Goal: Use online tool/utility: Utilize a website feature to perform a specific function

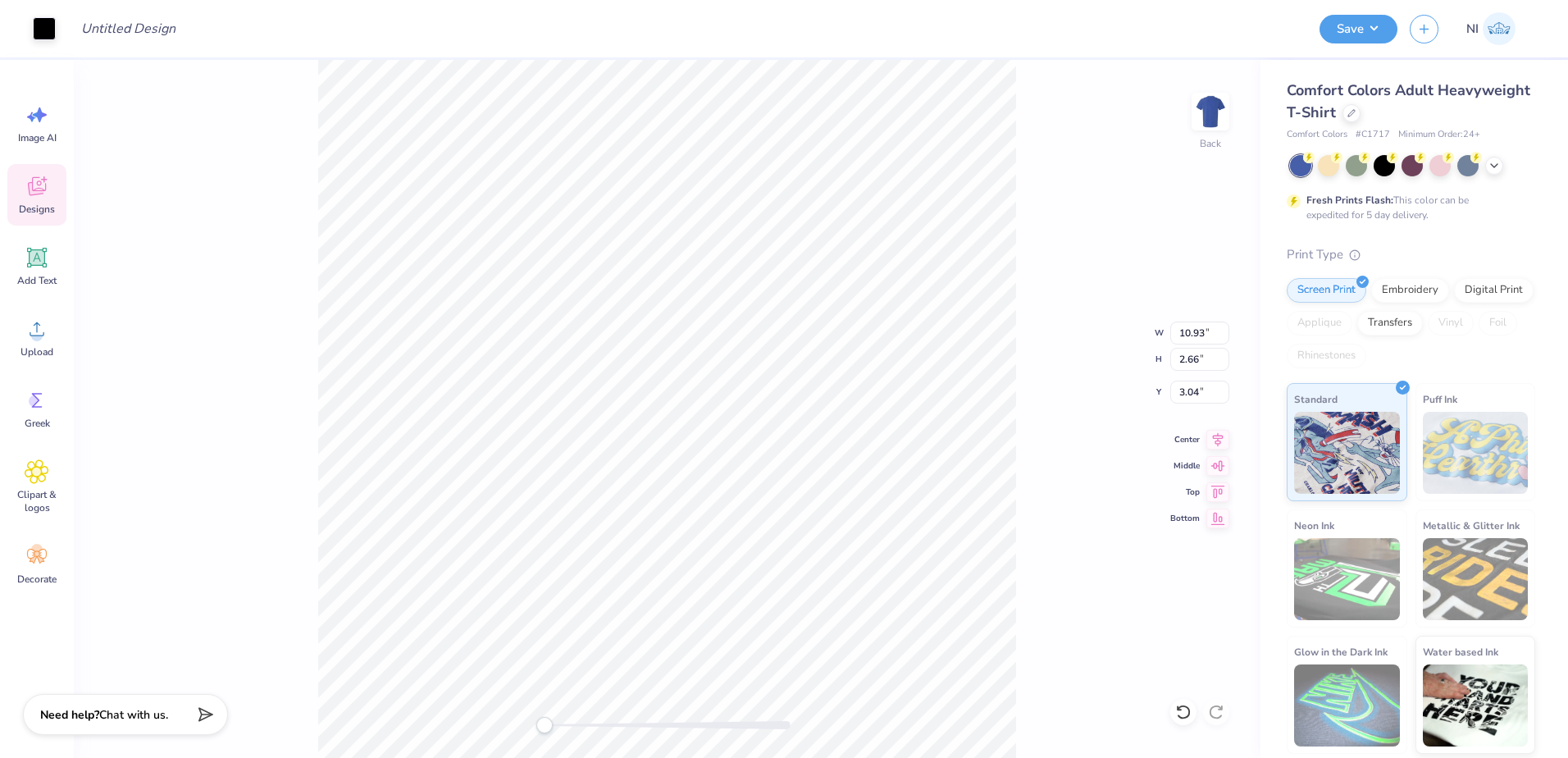
type input "10.89"
type input "2.62"
type input "3.05"
type input "10.93"
type input "2.66"
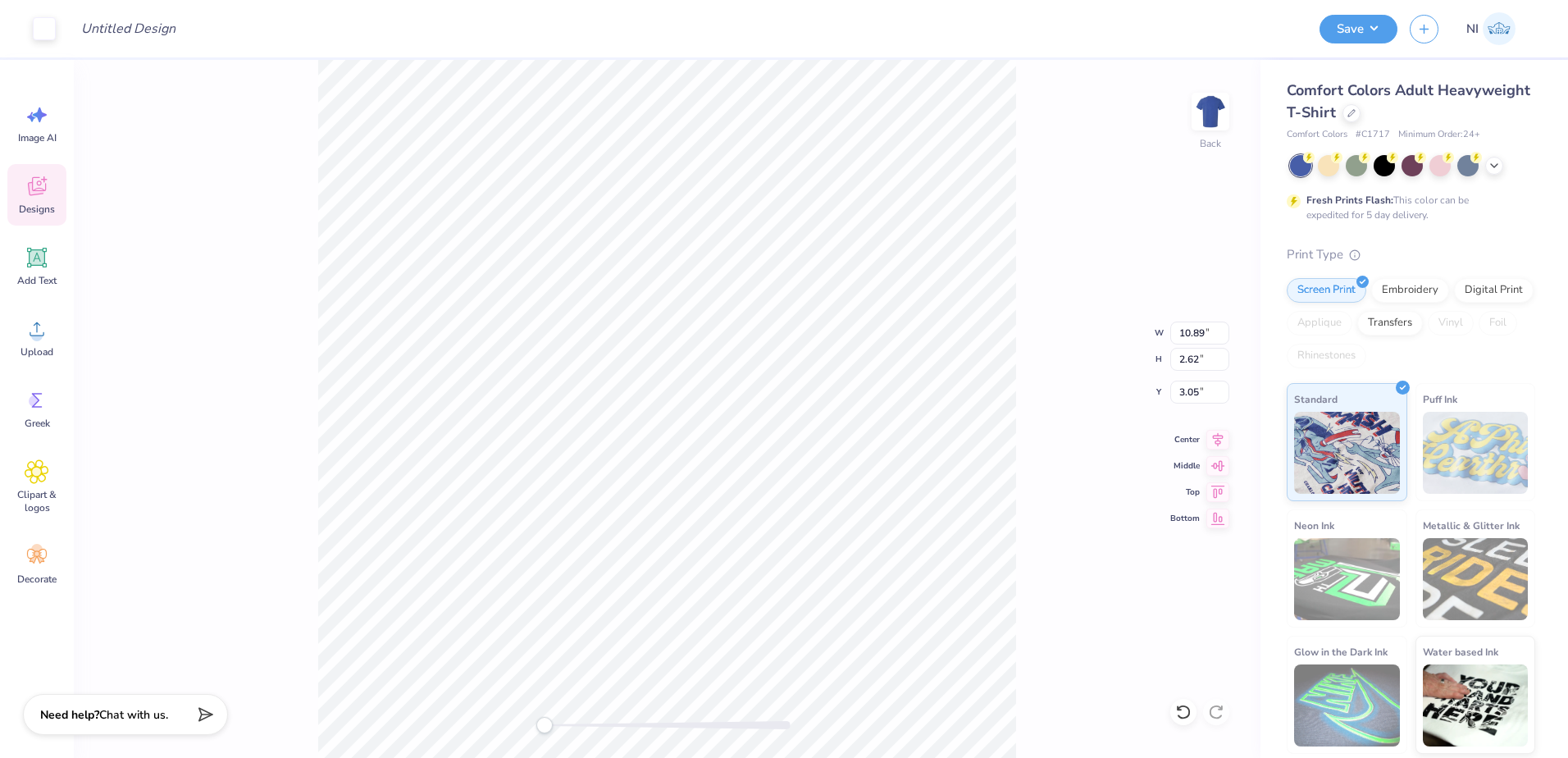
type input "3.00"
type input "10.89"
type input "2.62"
type input "3.05"
